Goal: Navigation & Orientation: Find specific page/section

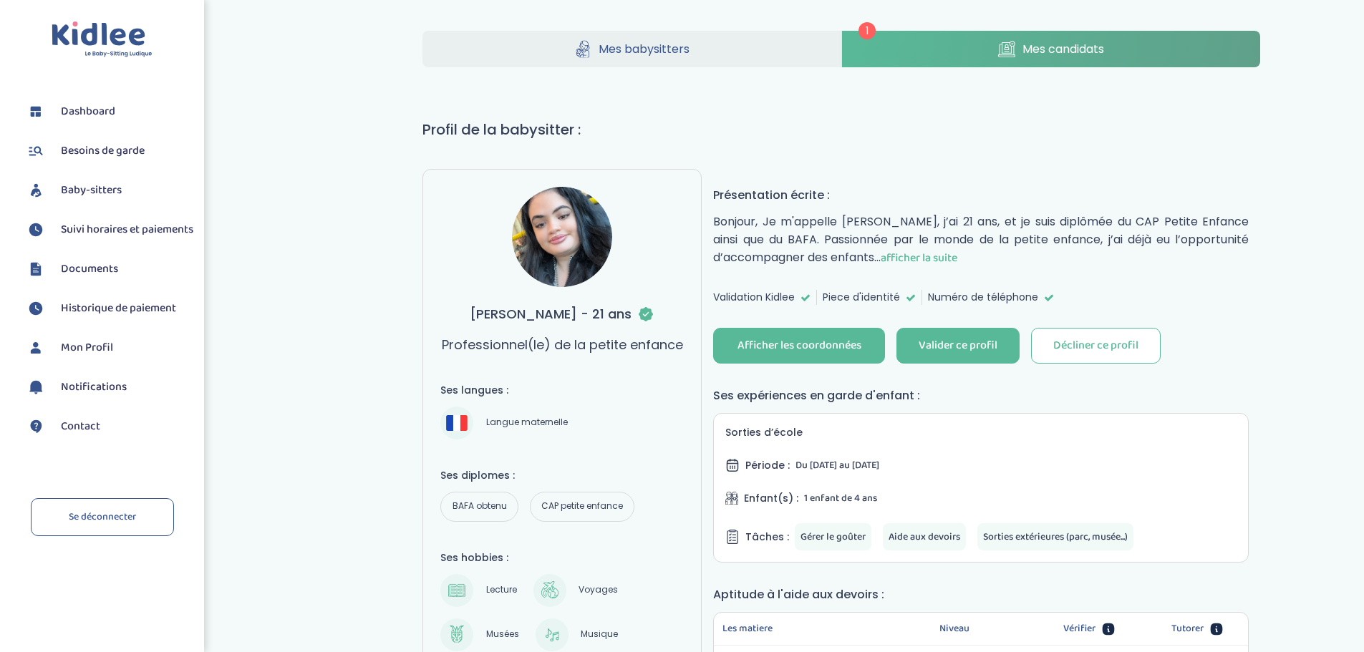
scroll to position [1, 0]
click at [924, 261] on span "afficher la suite" at bounding box center [919, 259] width 77 height 18
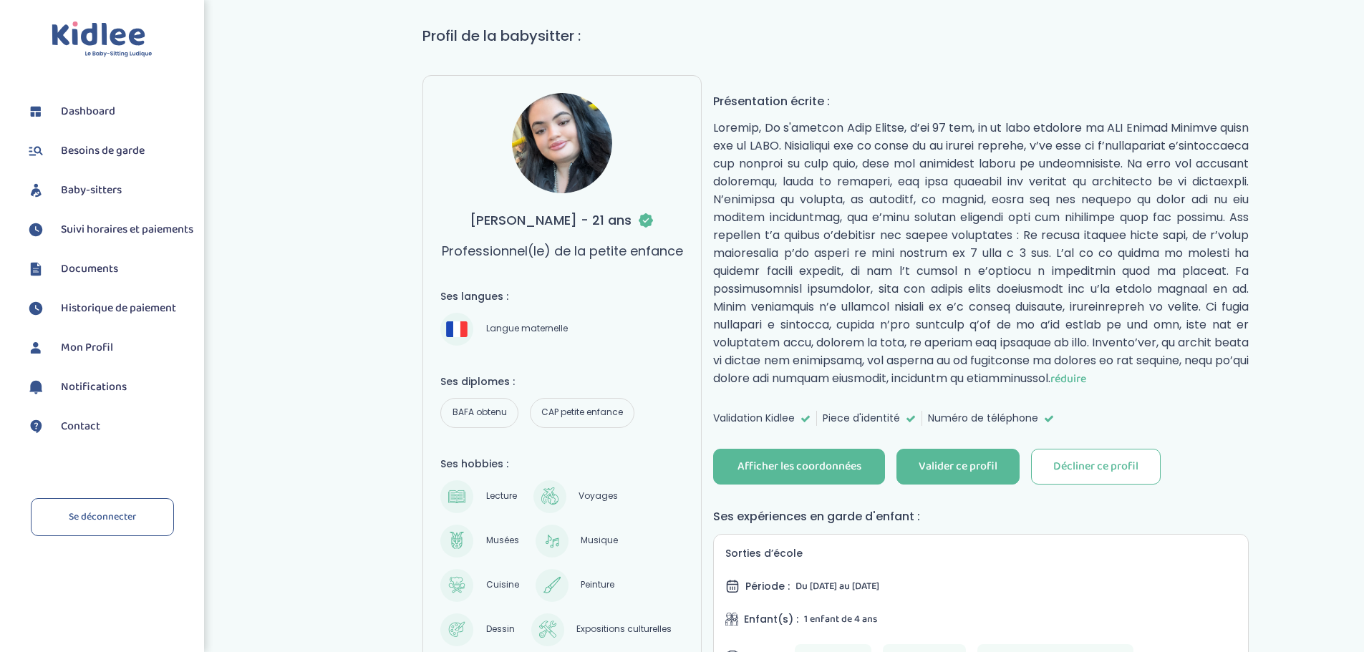
scroll to position [0, 0]
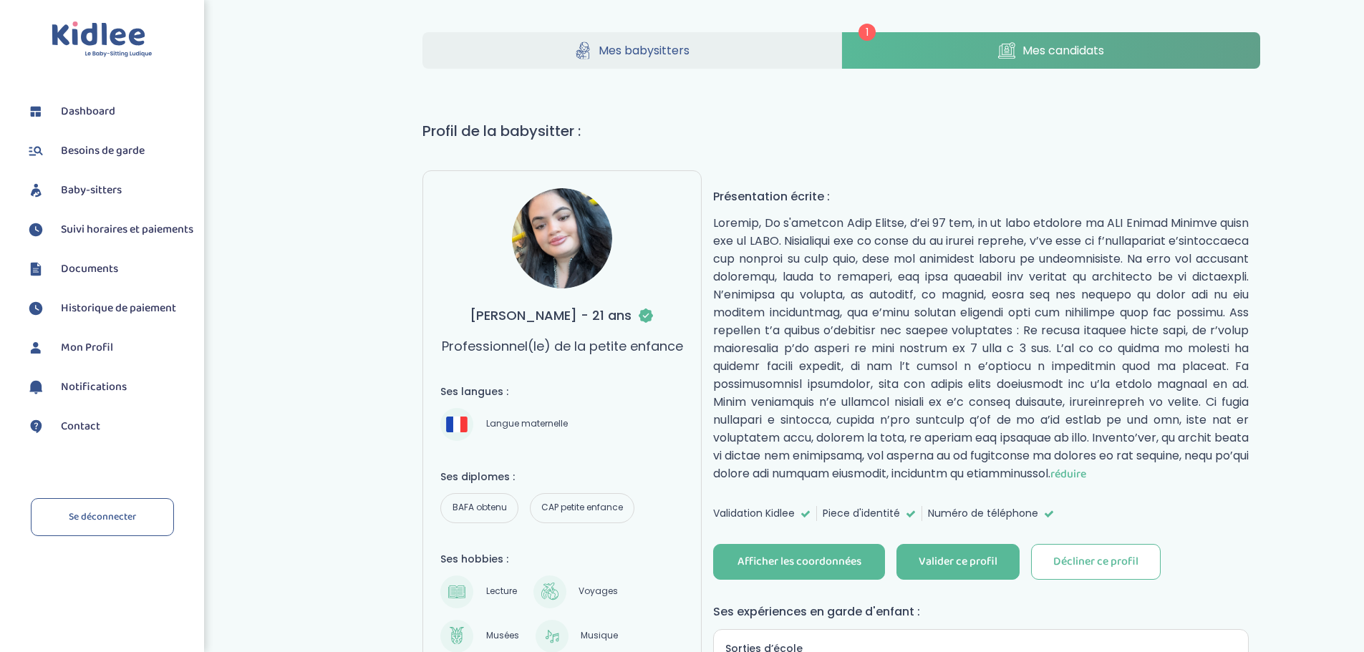
click at [640, 36] on link "Mes babysitters" at bounding box center [632, 50] width 419 height 37
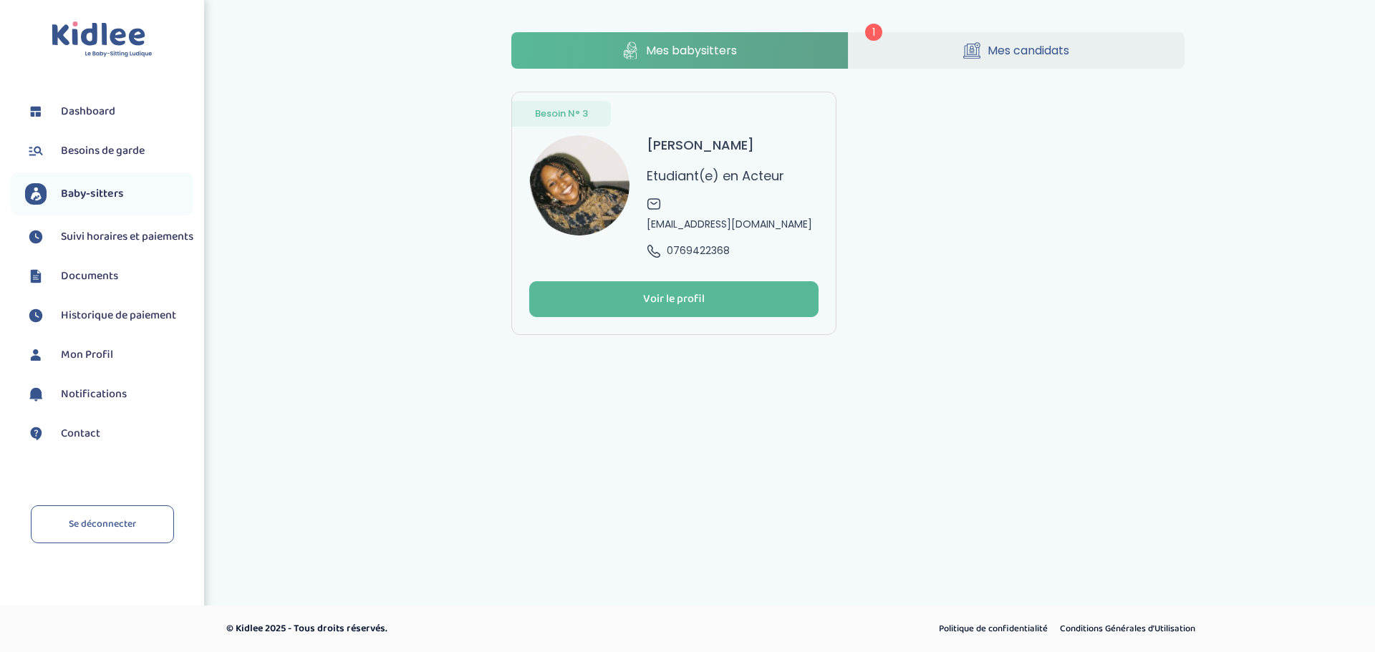
click at [663, 145] on h3 "[PERSON_NAME]" at bounding box center [700, 144] width 107 height 19
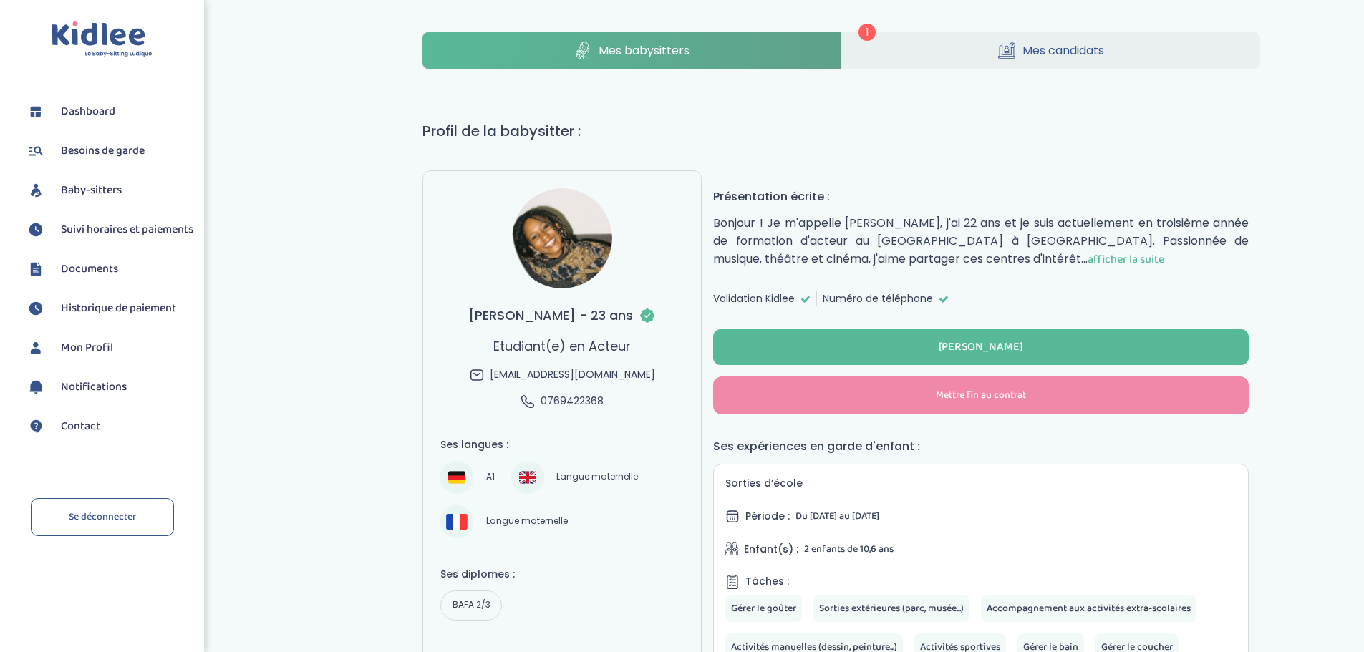
click at [84, 110] on span "Dashboard" at bounding box center [88, 111] width 54 height 17
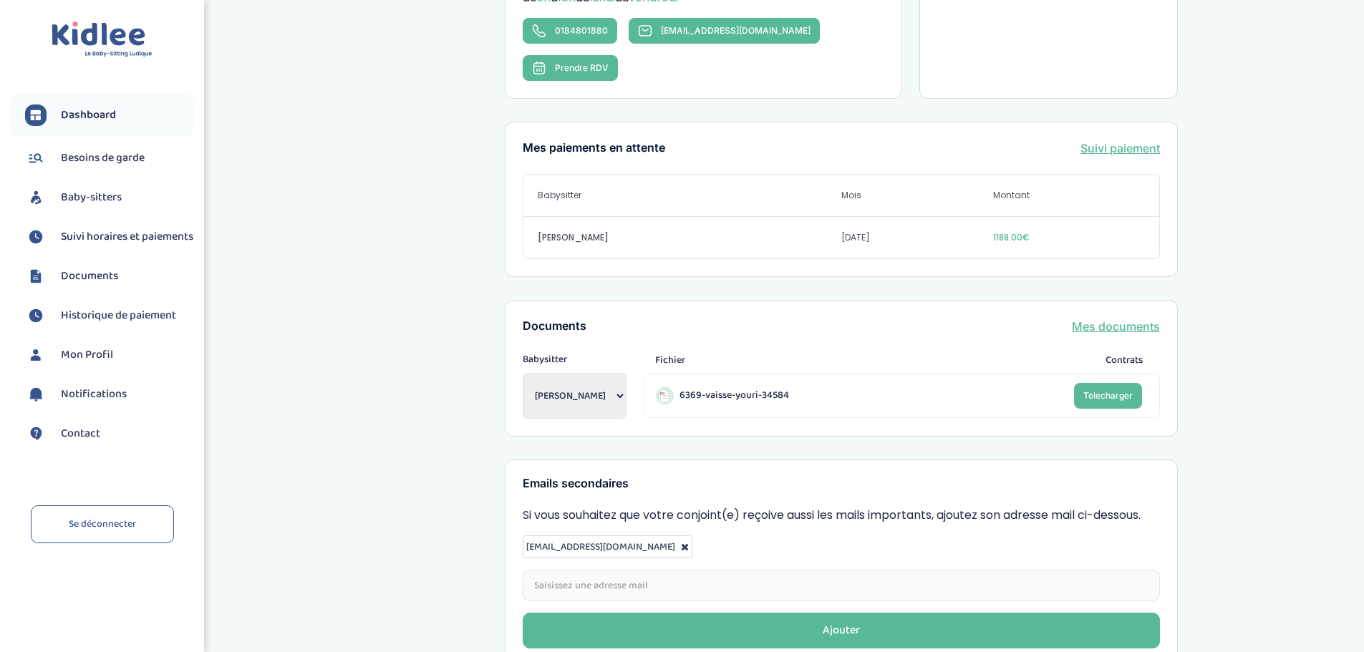
scroll to position [432, 0]
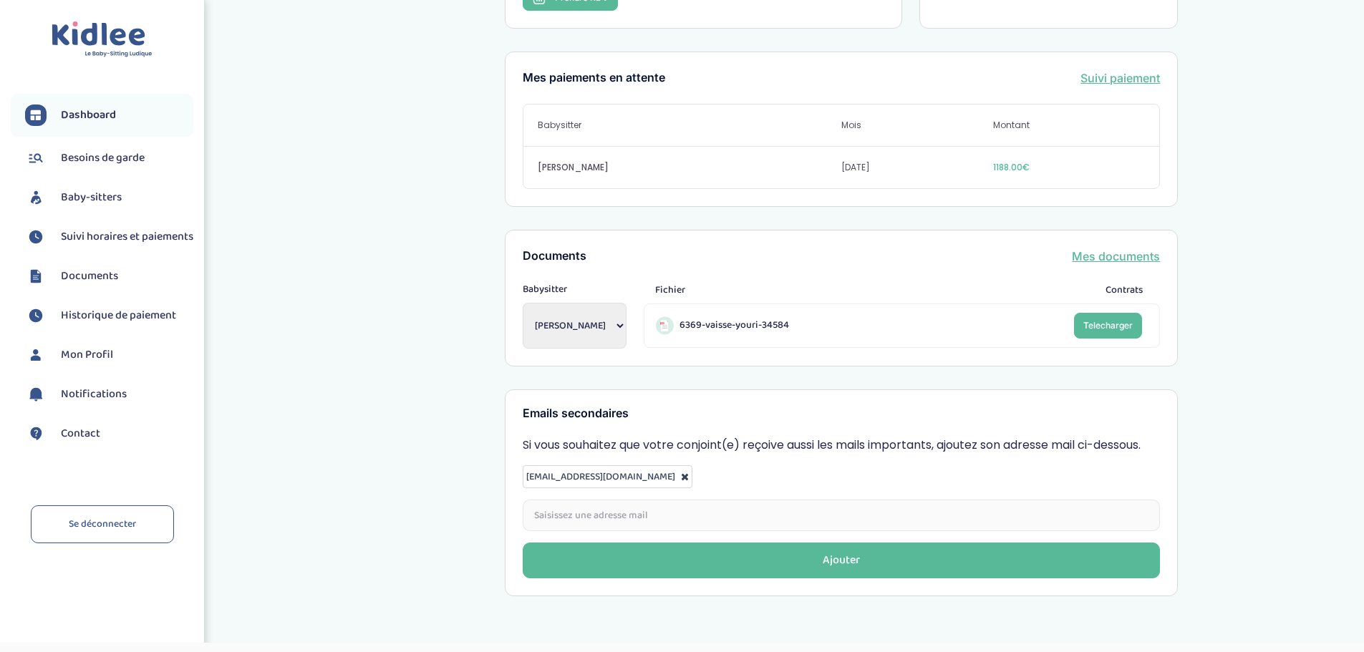
click at [61, 161] on span "Besoins de garde" at bounding box center [103, 158] width 84 height 17
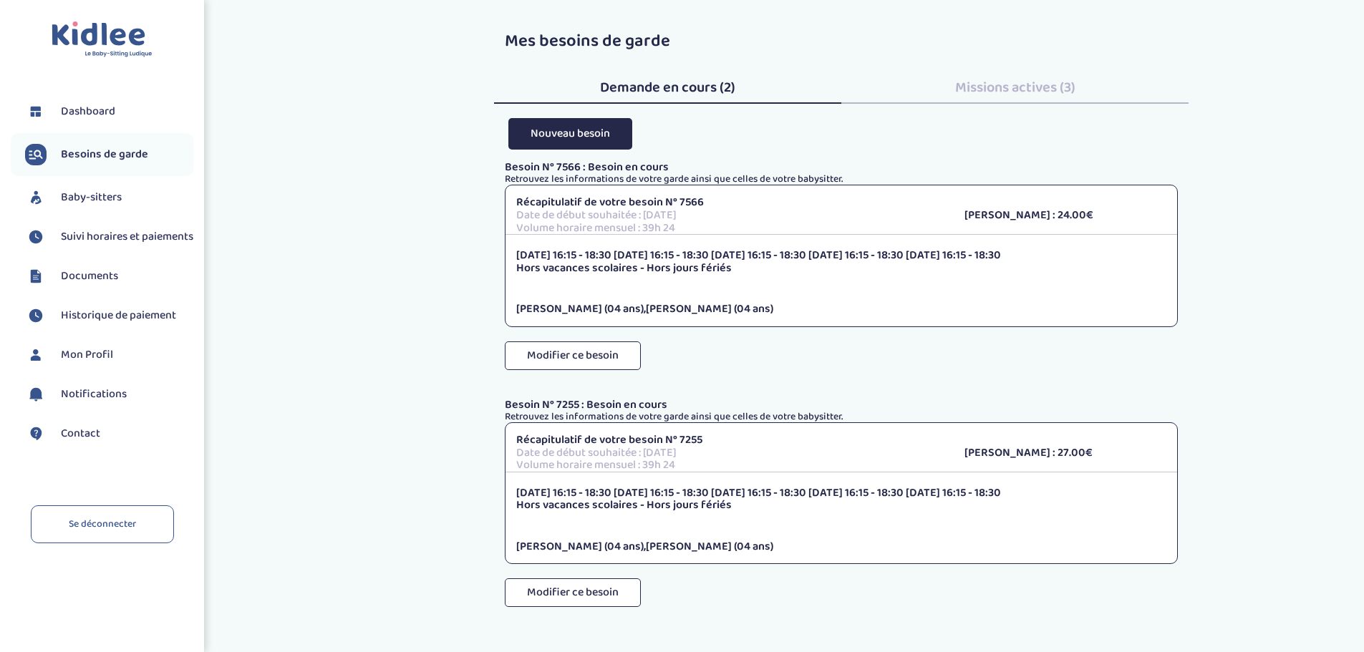
click at [89, 443] on span "Contact" at bounding box center [80, 433] width 39 height 17
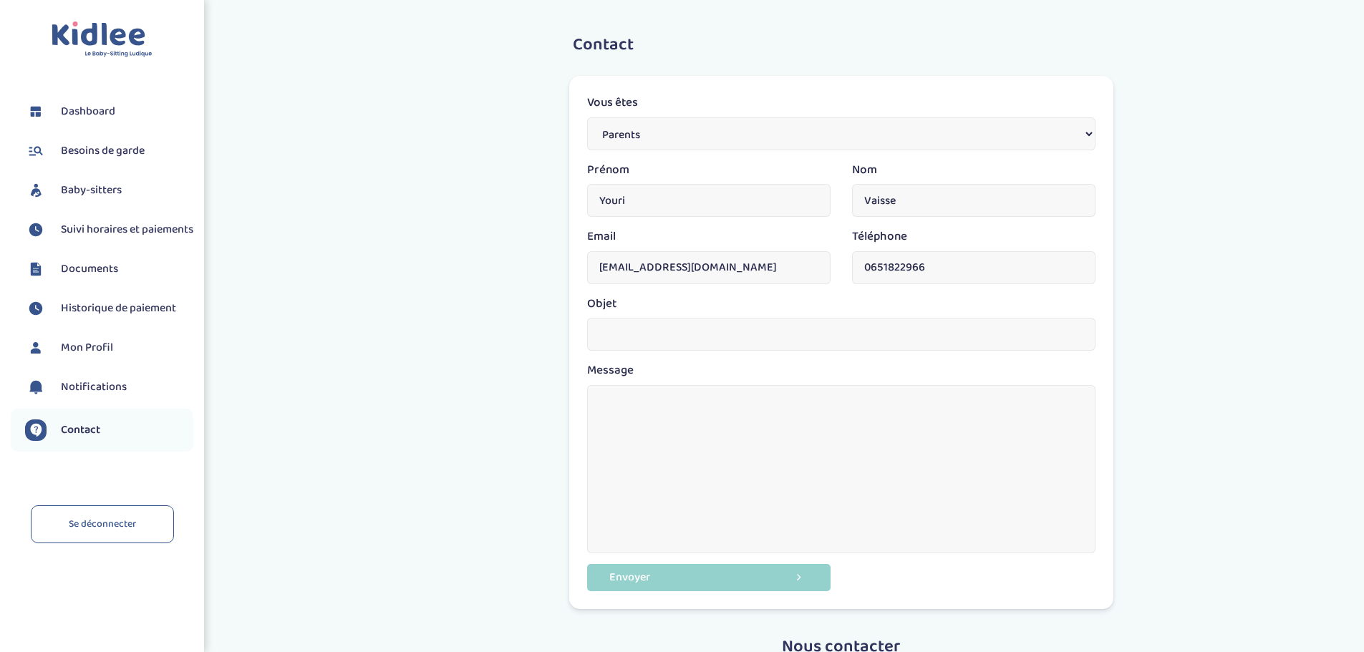
click at [92, 317] on span "Historique de paiement" at bounding box center [118, 308] width 115 height 17
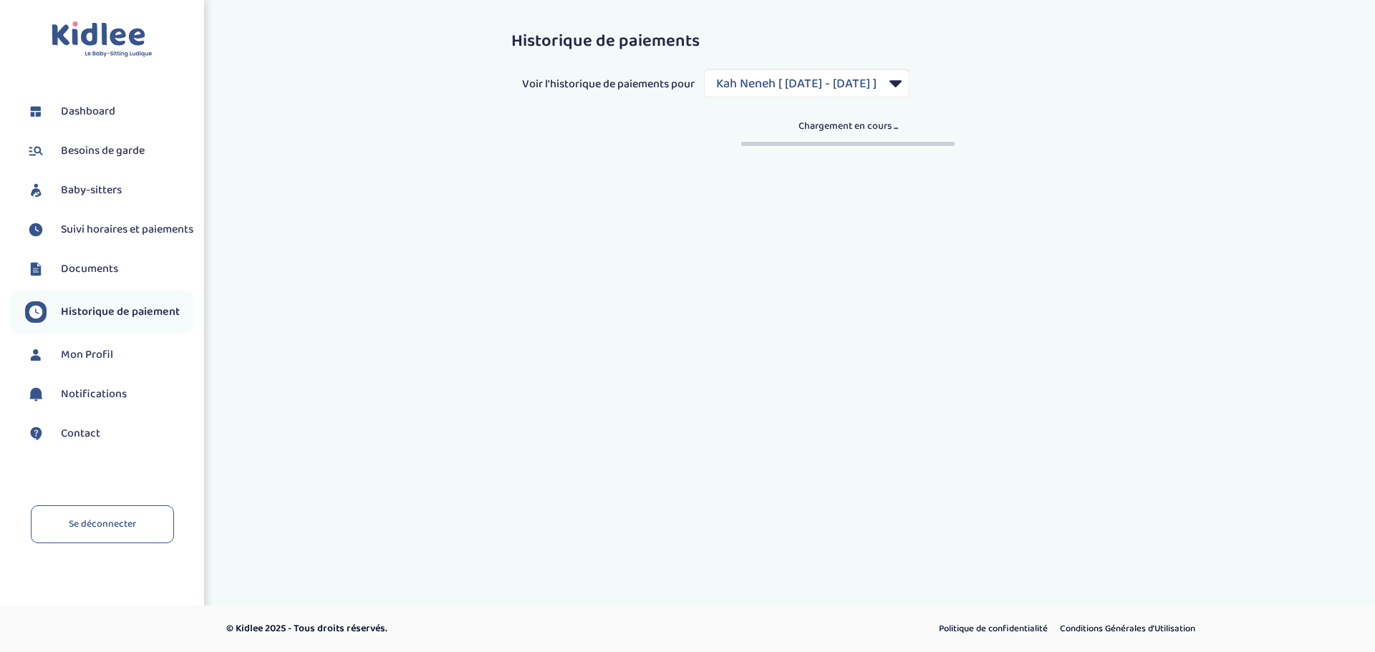
select select "1793"
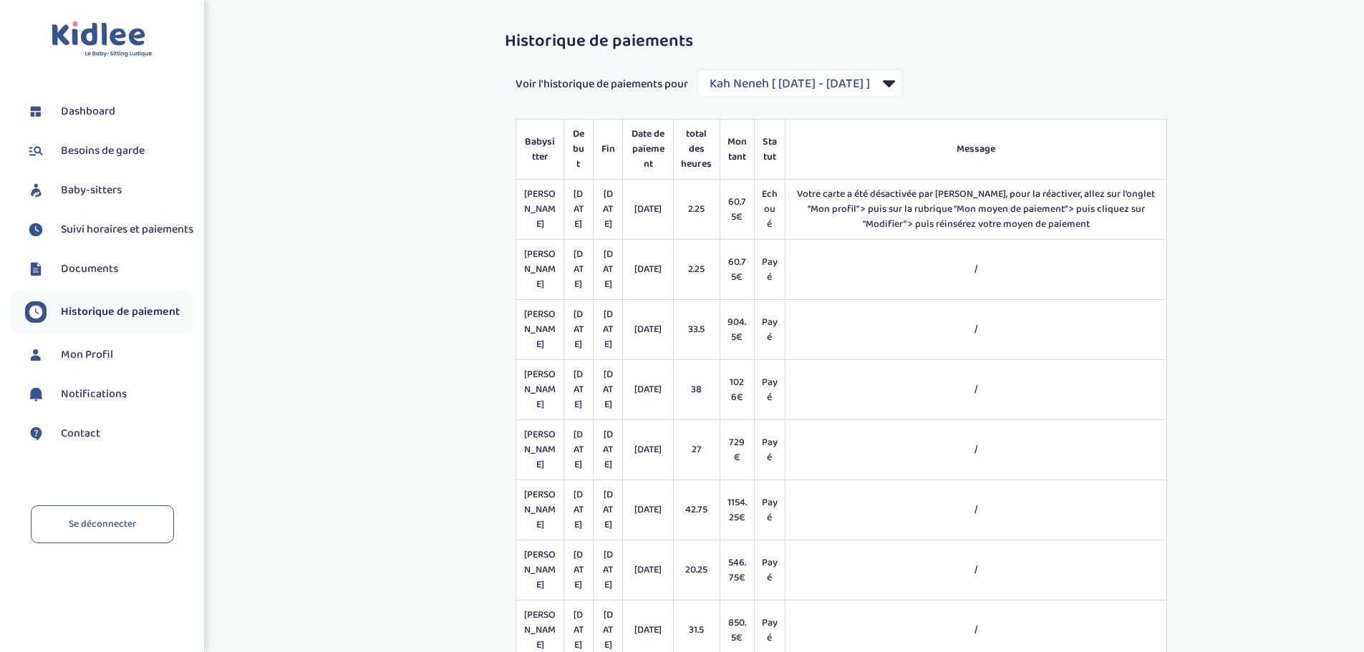
click at [77, 109] on span "Dashboard" at bounding box center [88, 111] width 54 height 17
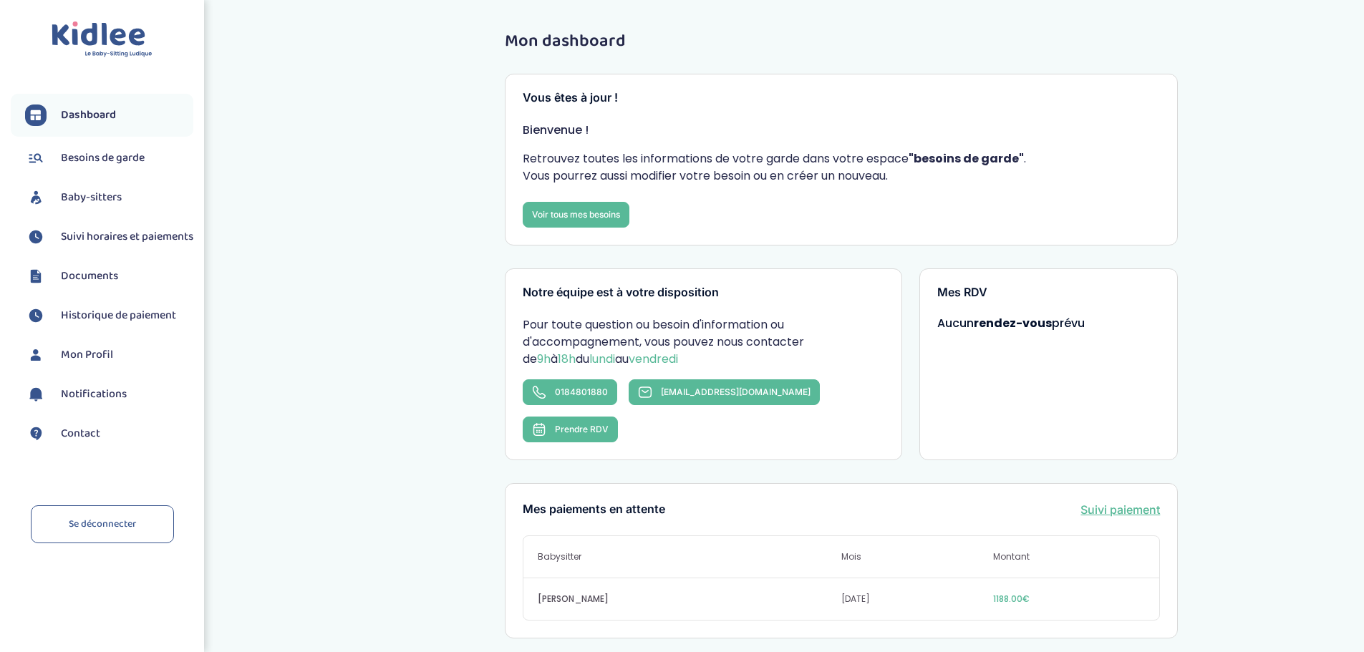
click at [79, 151] on span "Besoins de garde" at bounding box center [103, 158] width 84 height 17
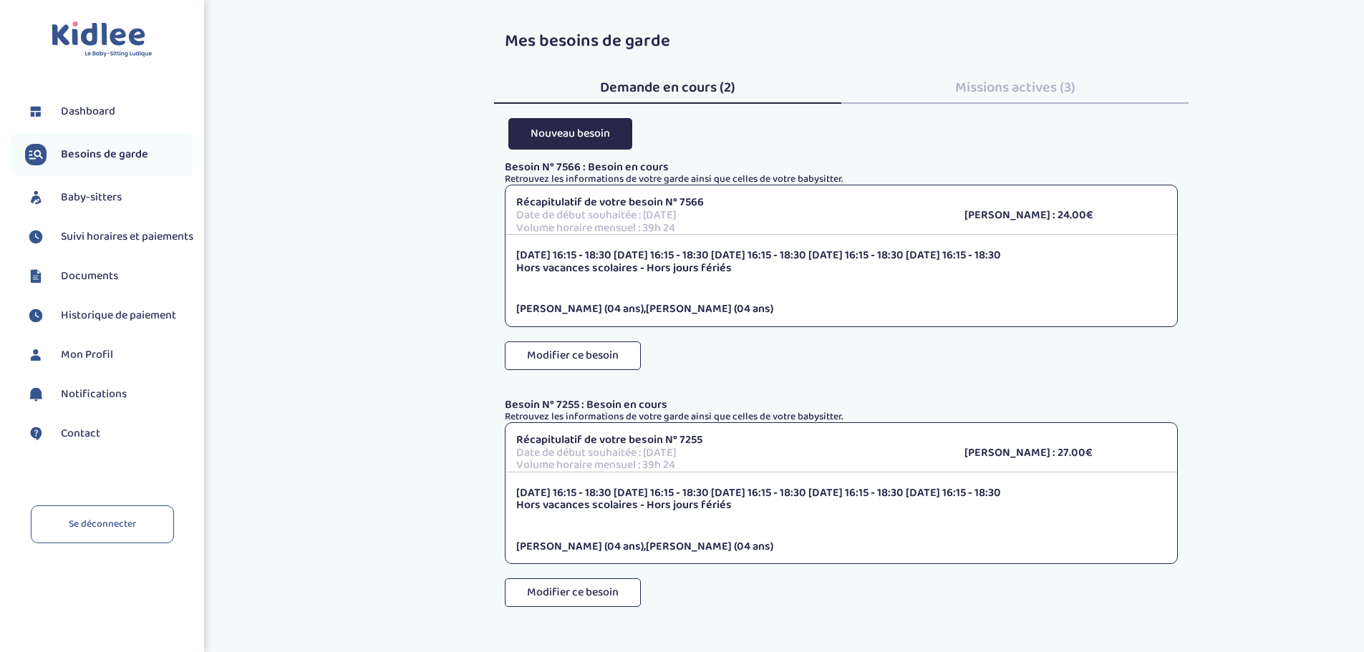
click at [1043, 96] on span "Missions actives (3)" at bounding box center [1015, 87] width 120 height 23
